Goal: Task Accomplishment & Management: Manage account settings

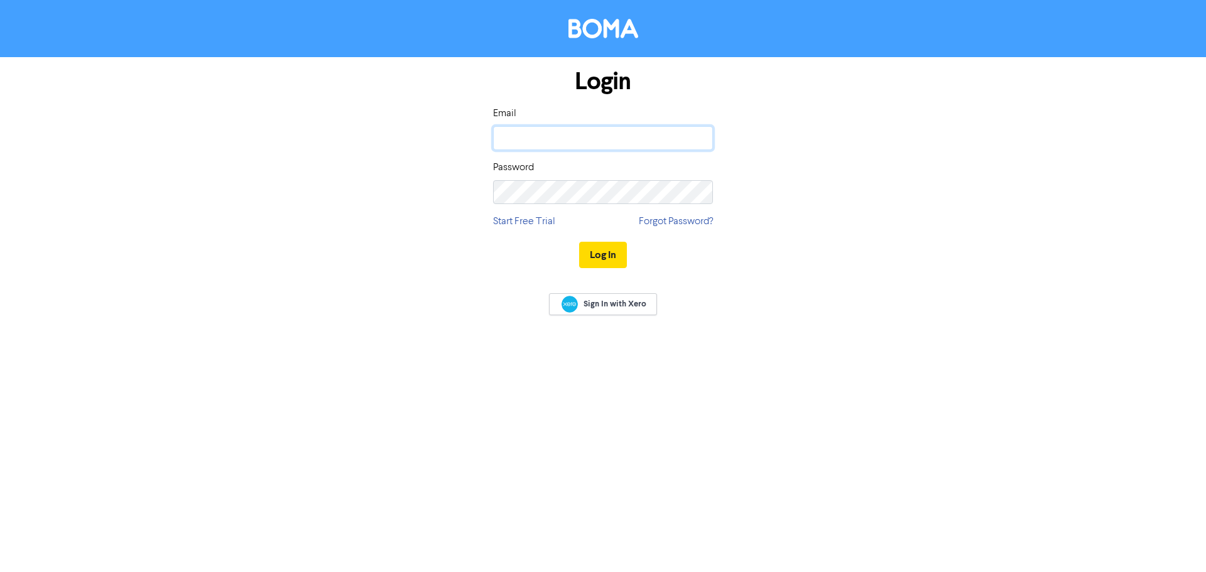
click at [632, 133] on input "email" at bounding box center [603, 138] width 220 height 24
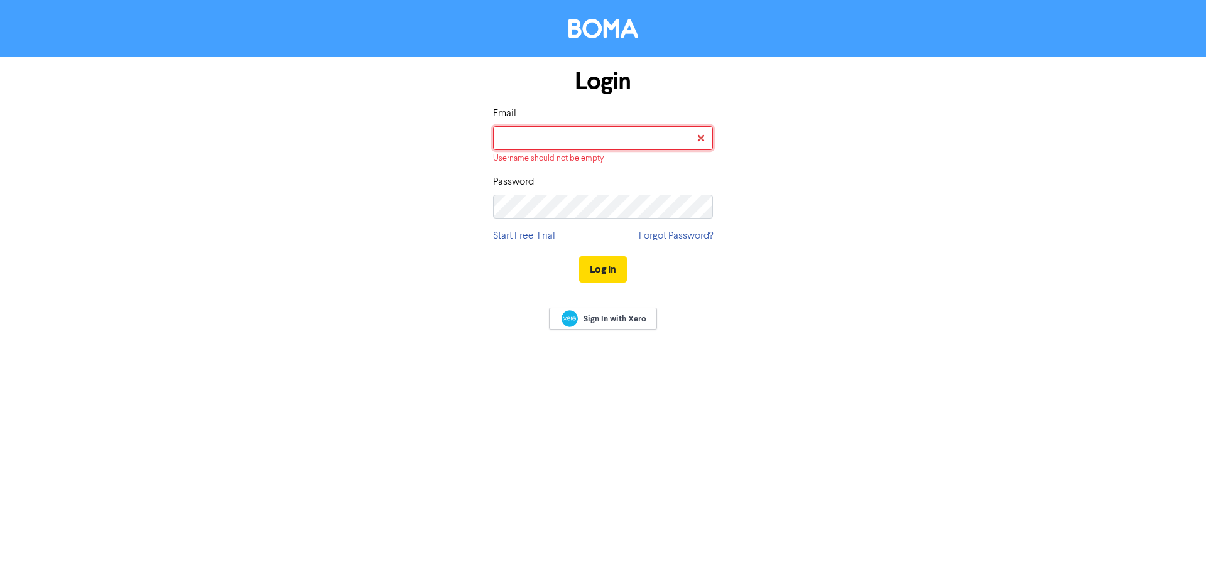
click at [641, 130] on input "email" at bounding box center [603, 138] width 220 height 24
type input "302818"
type input "[EMAIL_ADDRESS][DOMAIN_NAME]"
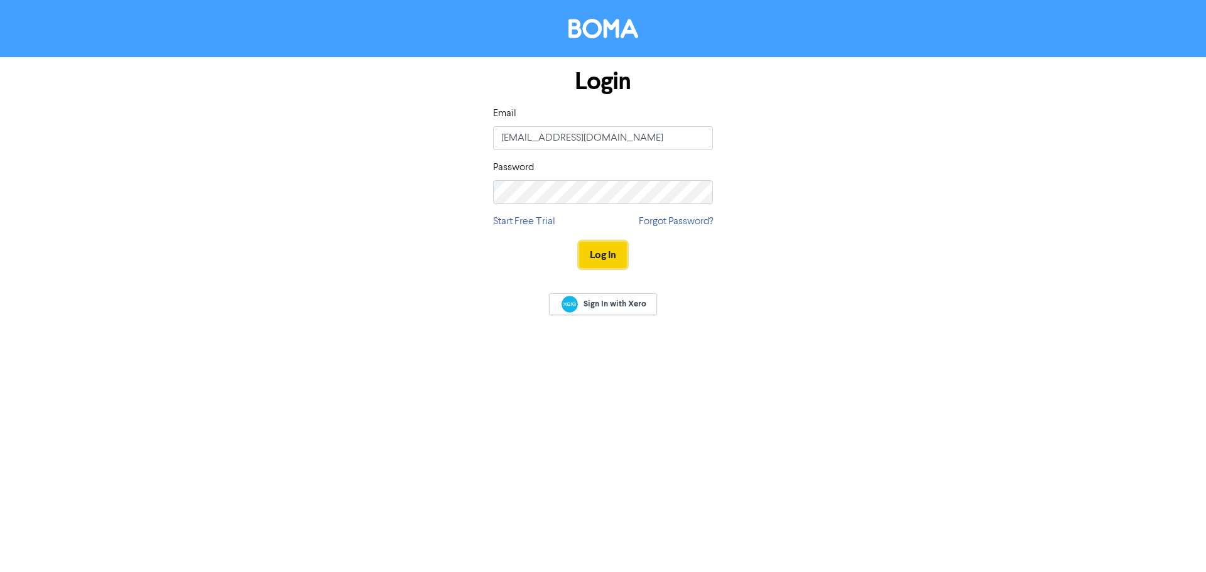
click at [597, 254] on button "Log In" at bounding box center [603, 255] width 48 height 26
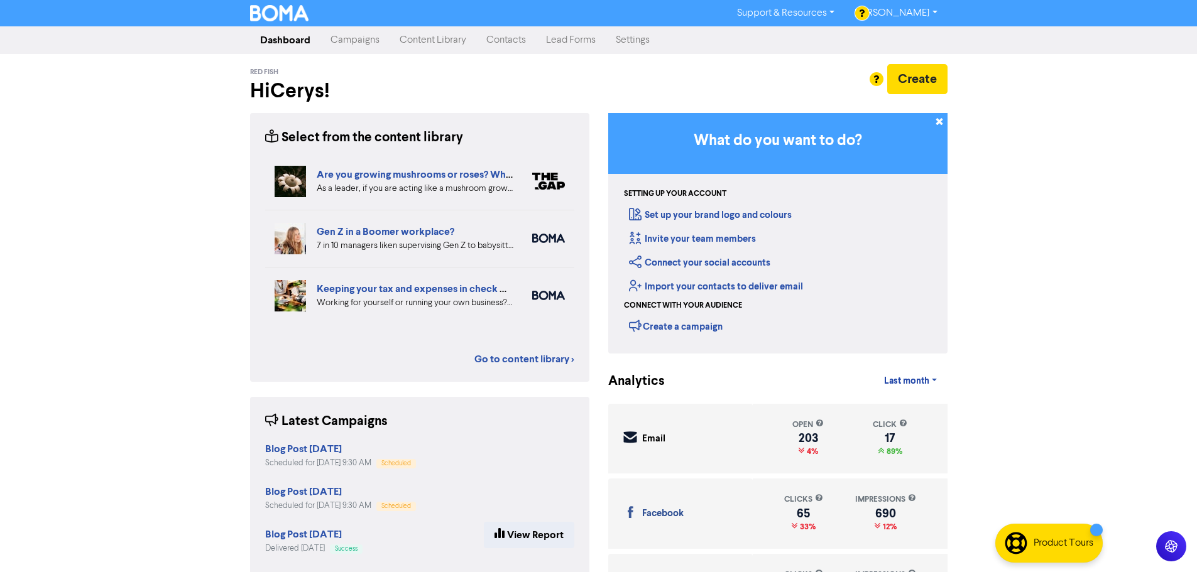
click at [456, 41] on link "Content Library" at bounding box center [432, 40] width 87 height 25
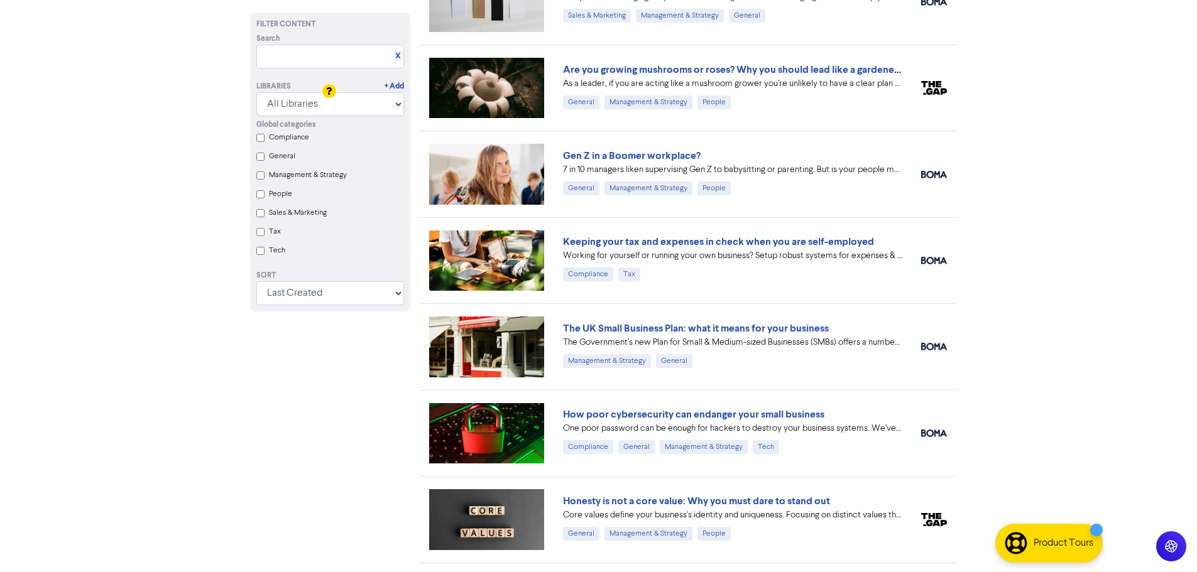
scroll to position [628, 0]
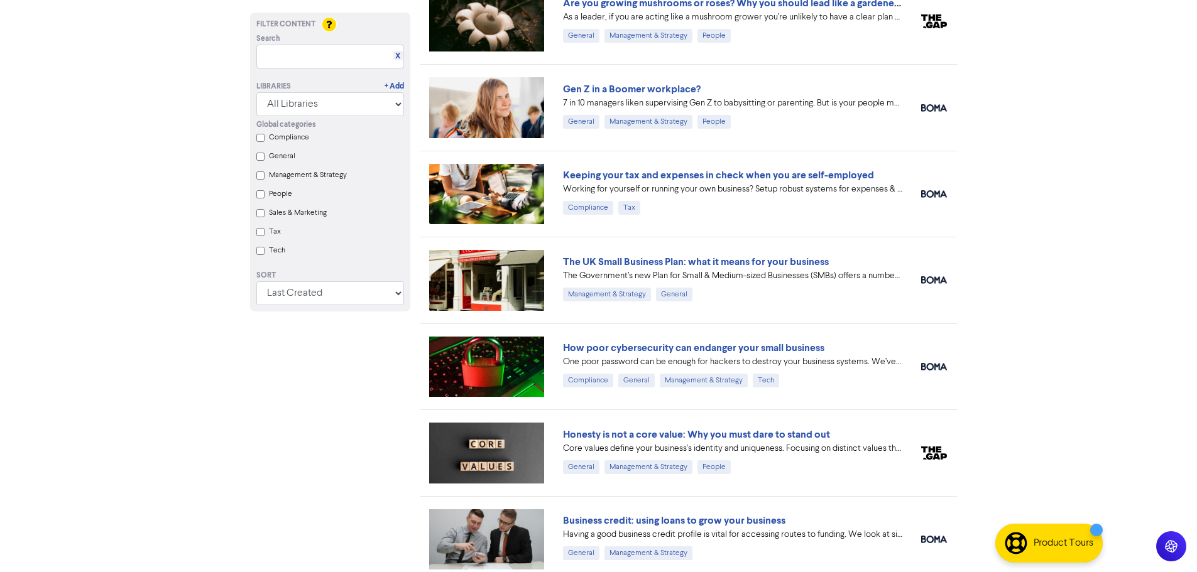
click at [506, 375] on img at bounding box center [487, 367] width 116 height 60
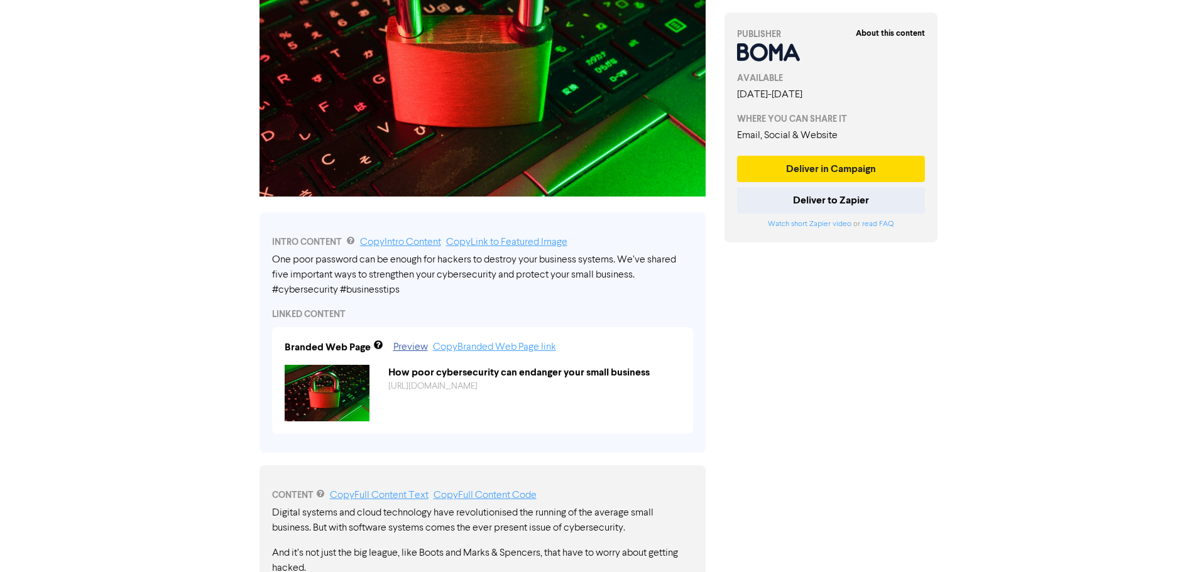
scroll to position [314, 0]
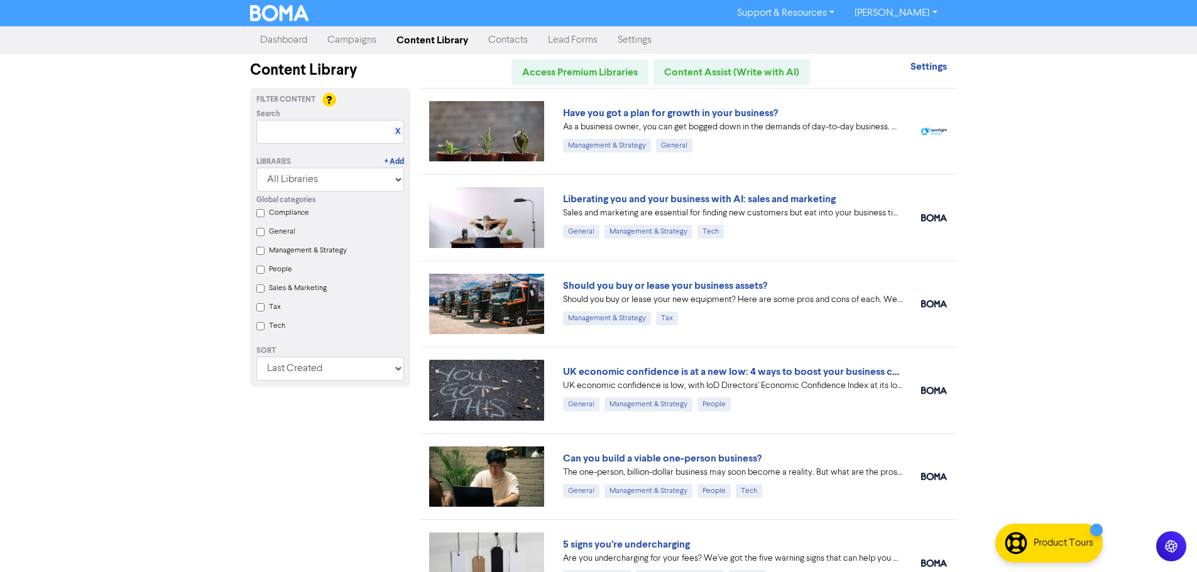
click at [364, 48] on link "Campaigns" at bounding box center [351, 40] width 69 height 25
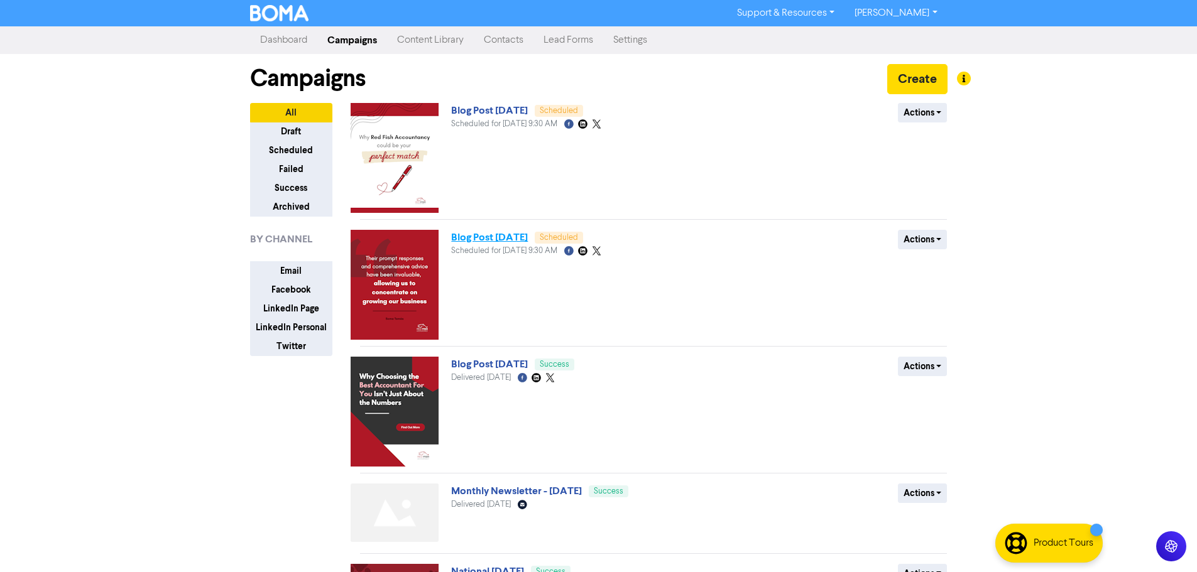
click at [513, 238] on link "Blog Post [DATE]" at bounding box center [489, 237] width 77 height 13
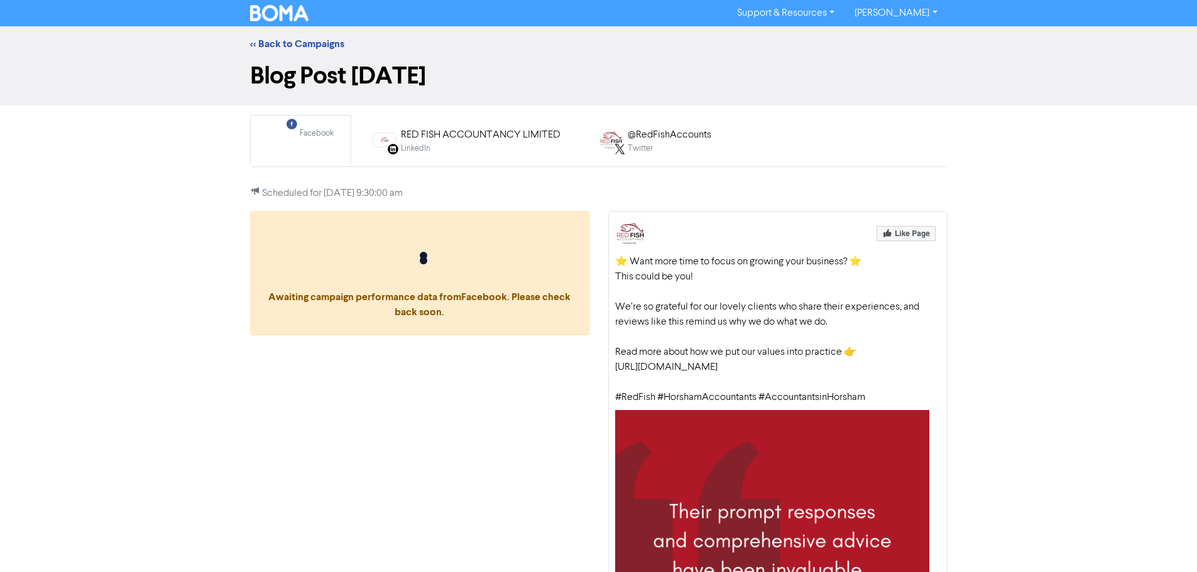
drag, startPoint x: 629, startPoint y: 370, endPoint x: 609, endPoint y: 371, distance: 20.1
click at [609, 371] on div "⭐ Want more time to focus on growing your business? ⭐ This could be you! We’re …" at bounding box center [777, 526] width 339 height 631
click at [301, 51] on div "<< Back to Campaigns" at bounding box center [599, 43] width 716 height 15
click at [301, 46] on link "<< Back to Campaigns" at bounding box center [297, 44] width 94 height 13
